Goal: Navigation & Orientation: Find specific page/section

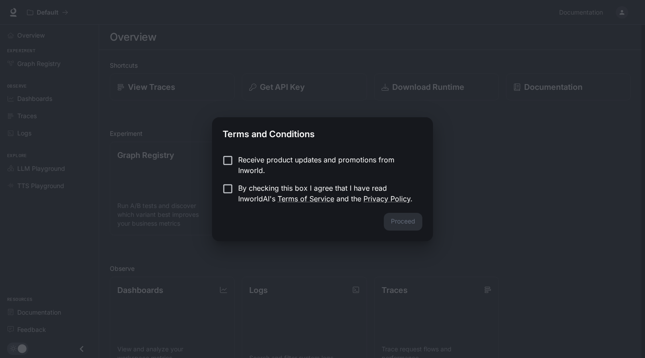
click at [230, 173] on label "Receive product updates and promotions from Inworld." at bounding box center [316, 165] width 197 height 21
click at [227, 200] on label "By checking this box I agree that I have read InworldAI's Terms of Service and …" at bounding box center [316, 193] width 197 height 21
click at [393, 217] on button "Proceed" at bounding box center [403, 222] width 39 height 18
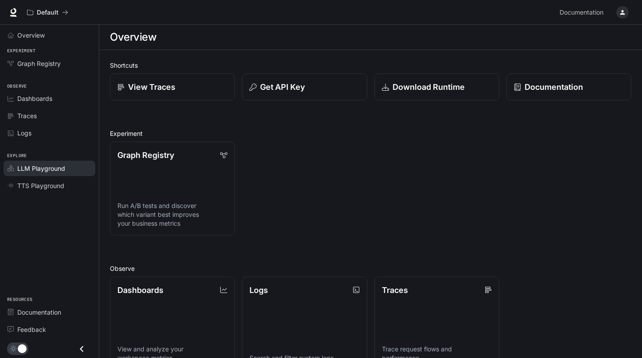
click at [62, 164] on span "LLM Playground" at bounding box center [41, 168] width 48 height 9
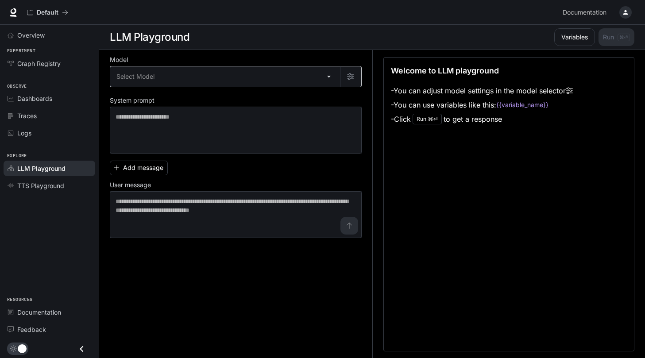
click at [198, 74] on body "Skip to main content Default Documentation Documentation Portal Overview Experi…" at bounding box center [322, 179] width 645 height 359
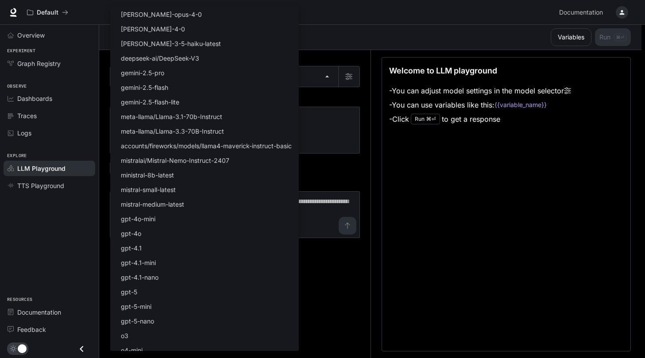
click at [342, 41] on div at bounding box center [322, 179] width 645 height 358
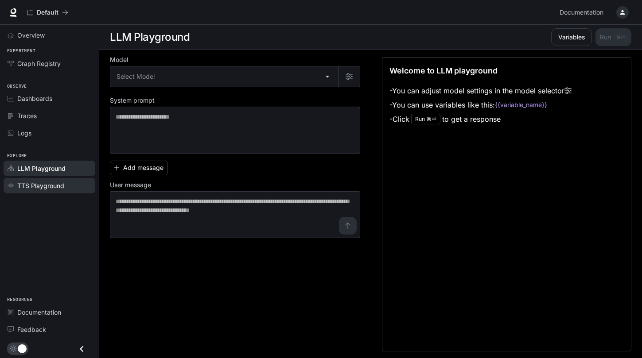
click at [60, 181] on span "TTS Playground" at bounding box center [40, 185] width 47 height 9
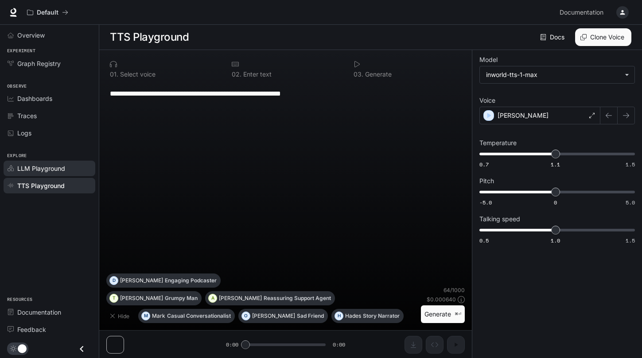
click at [51, 164] on span "LLM Playground" at bounding box center [41, 168] width 48 height 9
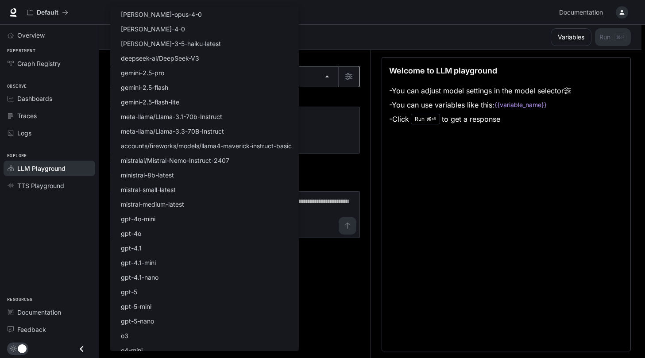
click at [179, 81] on body "Skip to main content Default Documentation Documentation Portal Overview Experi…" at bounding box center [322, 179] width 645 height 359
click at [348, 17] on div at bounding box center [322, 179] width 645 height 358
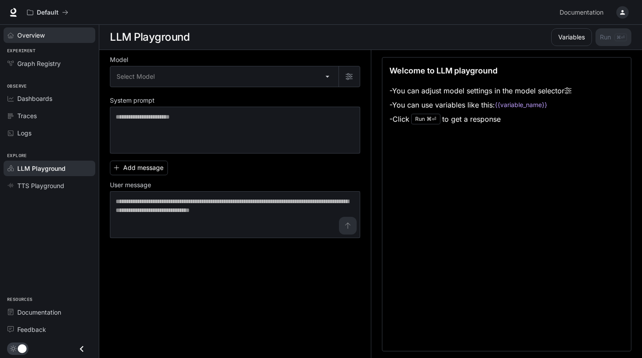
click at [55, 34] on div "Overview" at bounding box center [54, 35] width 74 height 9
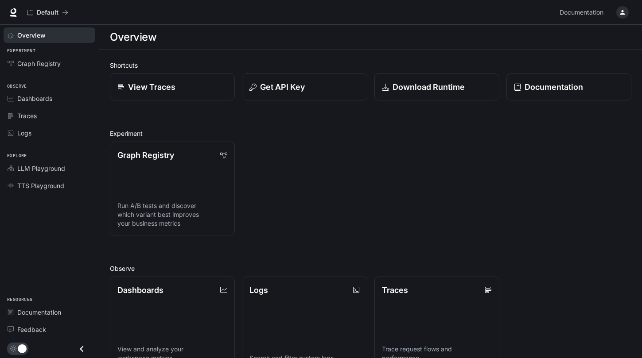
click at [624, 12] on icon "button" at bounding box center [622, 12] width 7 height 7
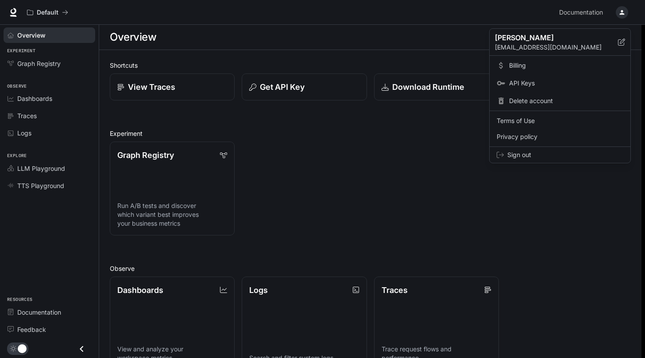
click at [440, 34] on div at bounding box center [322, 179] width 645 height 358
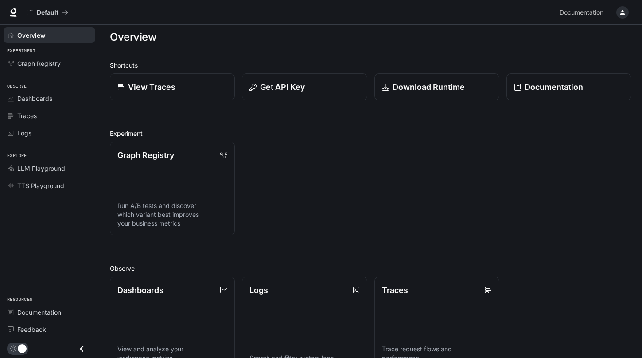
click at [12, 12] on icon at bounding box center [13, 12] width 9 height 9
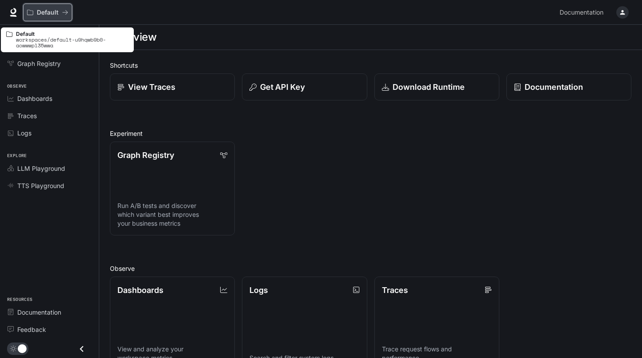
click at [55, 4] on button "Default" at bounding box center [47, 13] width 49 height 18
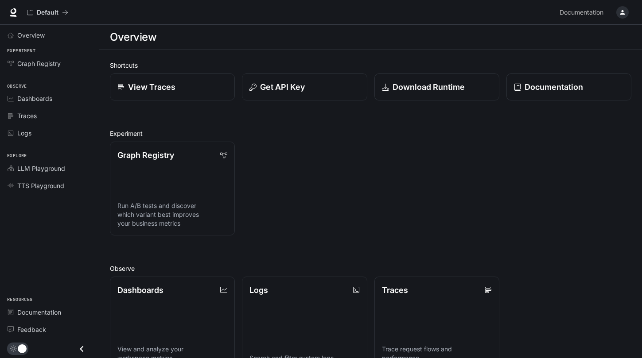
click at [82, 346] on icon "Close drawer" at bounding box center [82, 349] width 12 height 12
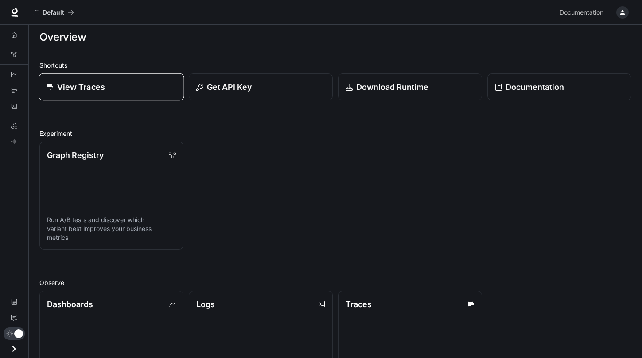
click at [133, 93] on link "View Traces" at bounding box center [111, 87] width 145 height 27
click at [14, 35] on icon "Overview" at bounding box center [14, 35] width 6 height 6
